Goal: Find specific page/section: Find specific page/section

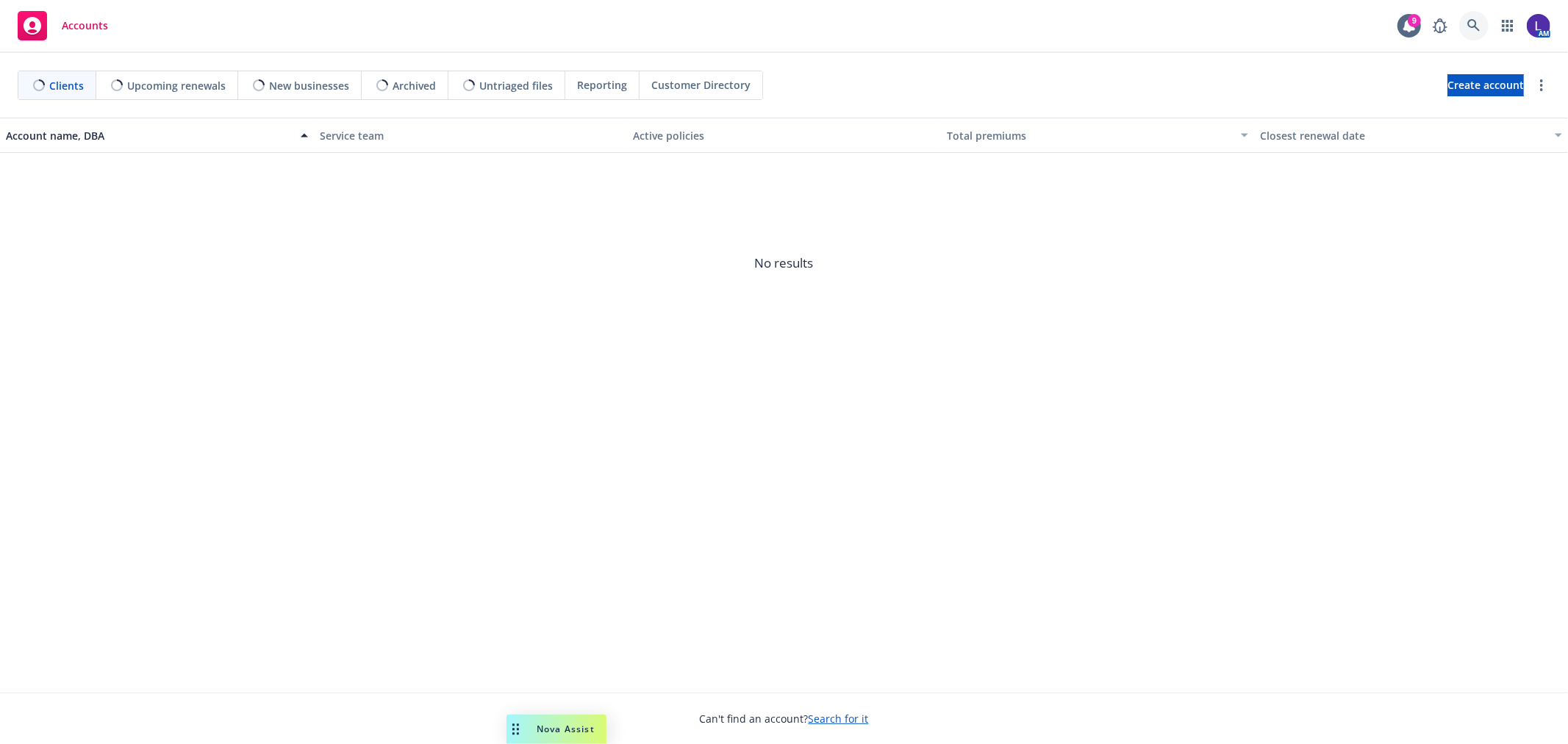
click at [1474, 22] on icon at bounding box center [1473, 25] width 12 height 12
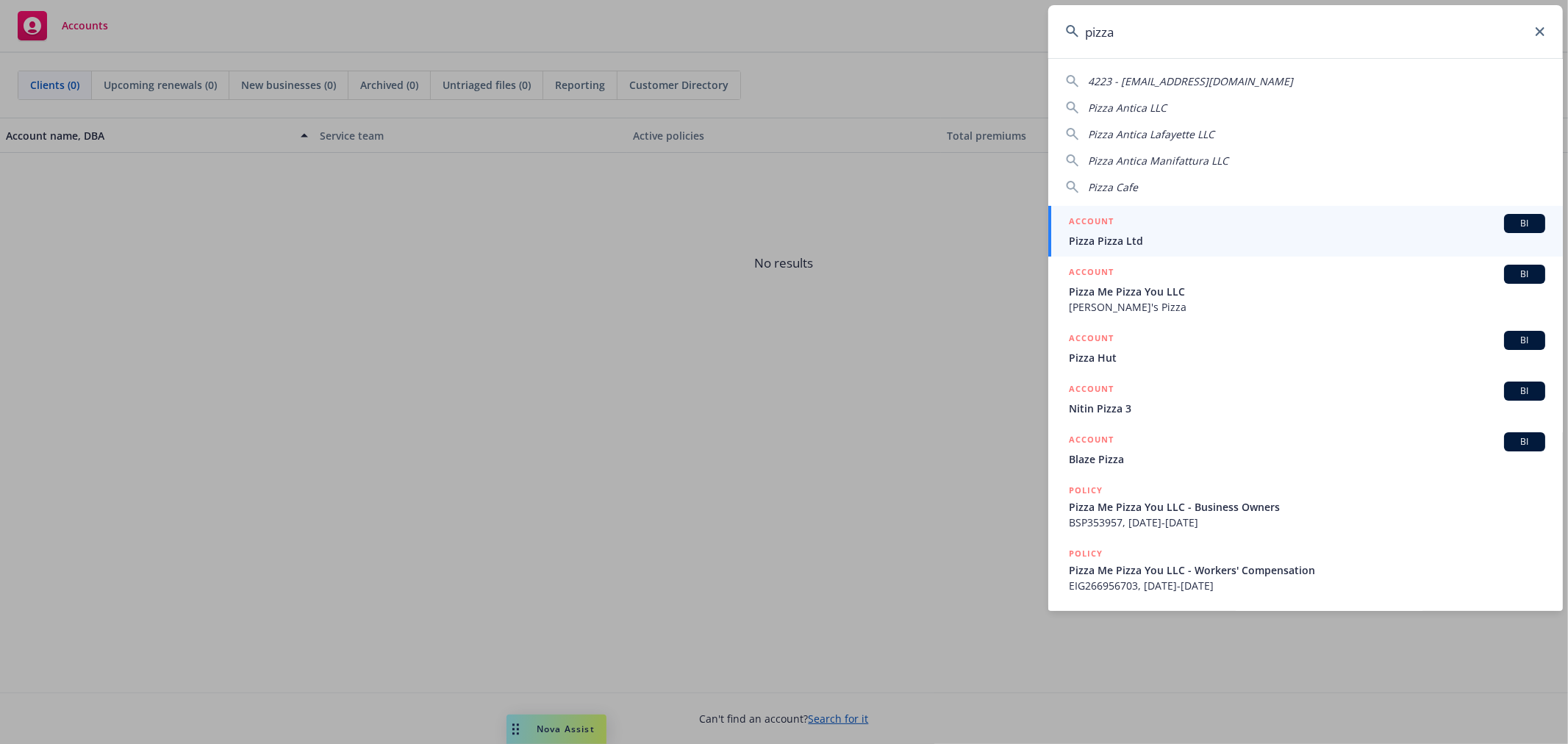
type input "pizza"
click at [1161, 228] on div "ACCOUNT BI" at bounding box center [1306, 224] width 476 height 19
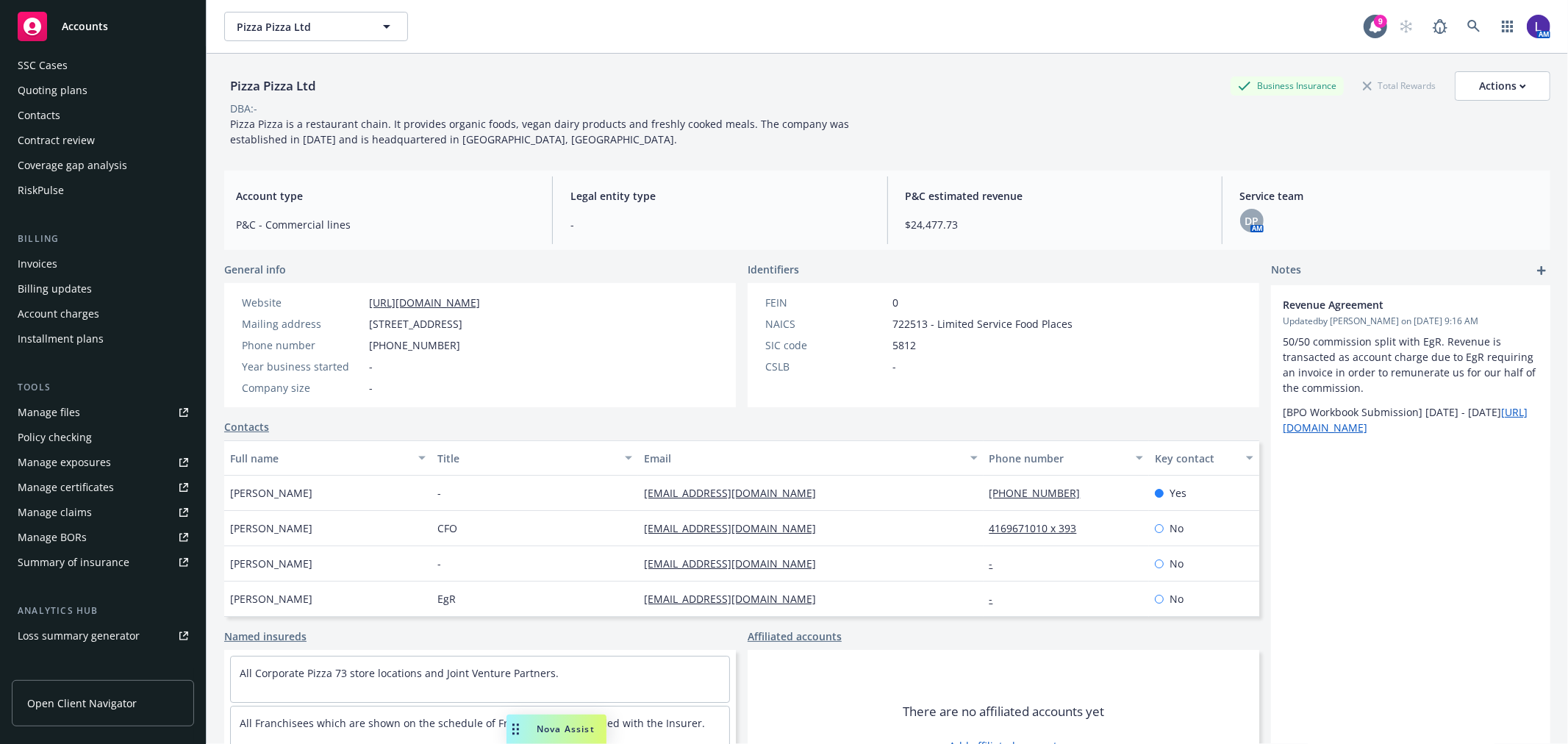
scroll to position [245, 0]
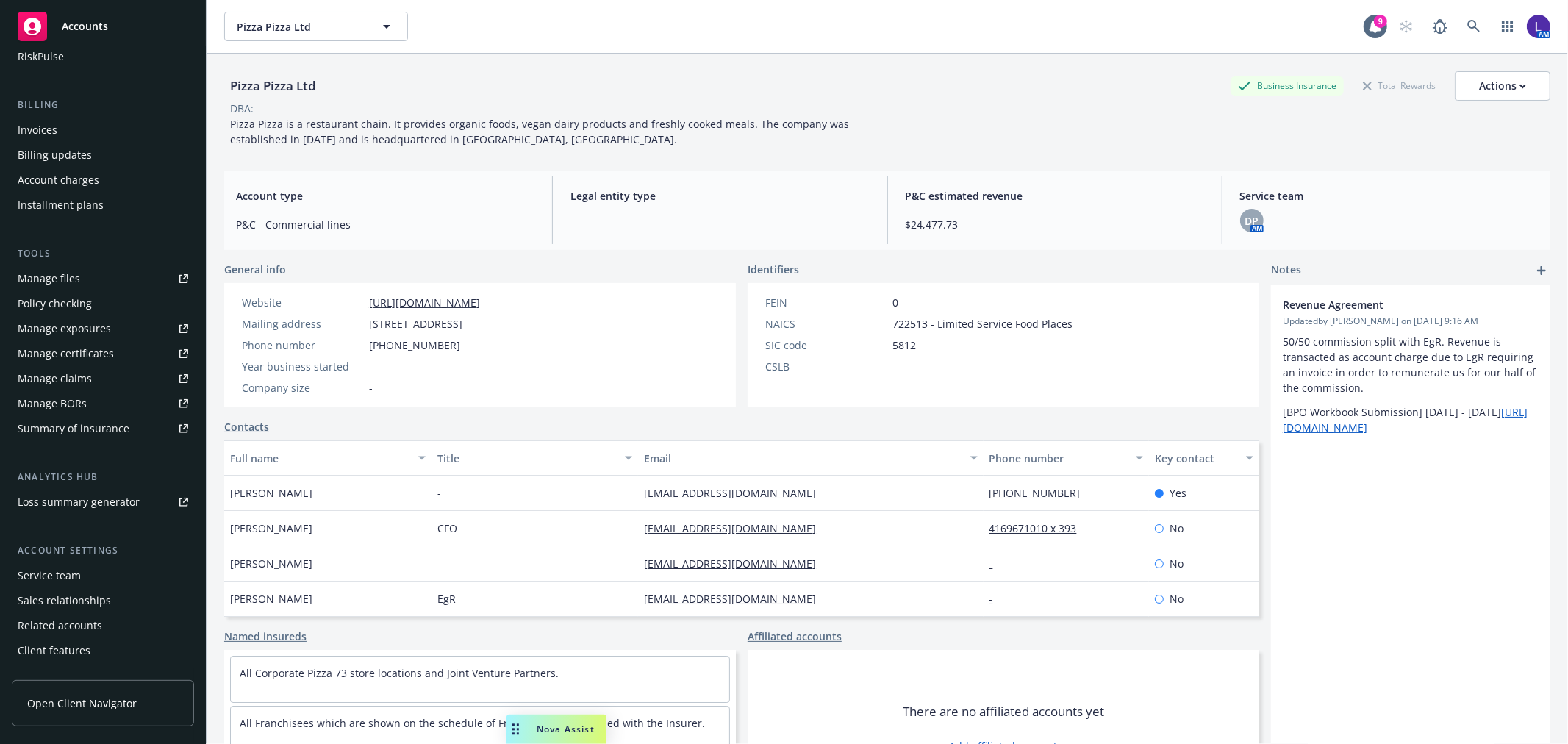
click at [85, 573] on div "Service team" at bounding box center [102, 575] width 171 height 23
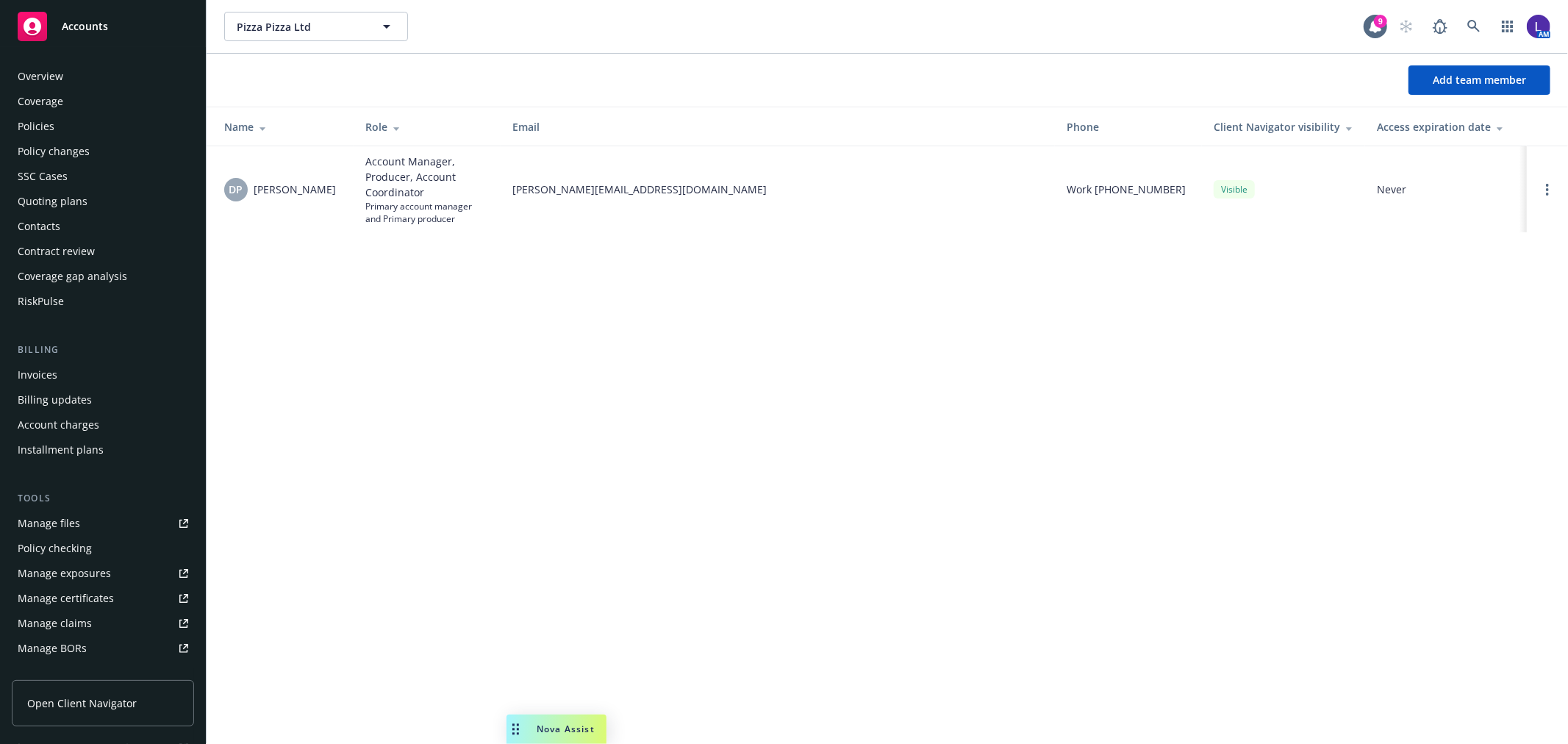
click at [51, 68] on div "Overview" at bounding box center [40, 76] width 46 height 23
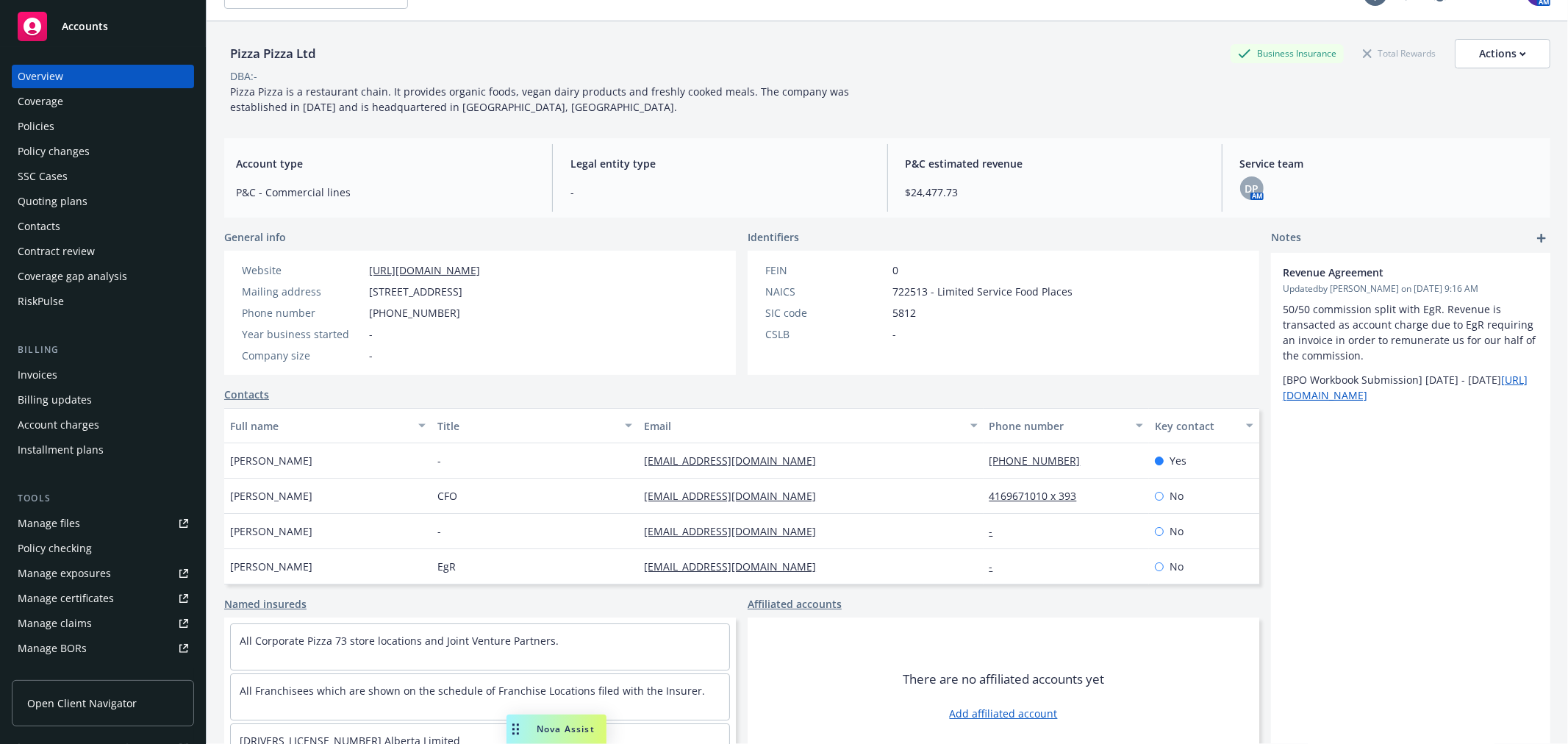
scroll to position [61, 0]
